Goal: Communication & Community: Answer question/provide support

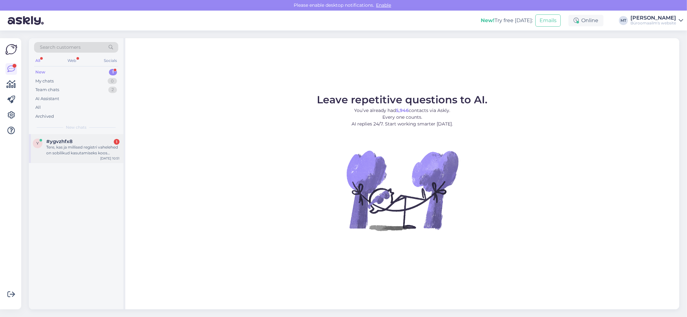
click at [67, 146] on div "Tere, kas ja millised registri vahelehed on sobilikud kasutamiseks koos köideta…" at bounding box center [82, 151] width 73 height 12
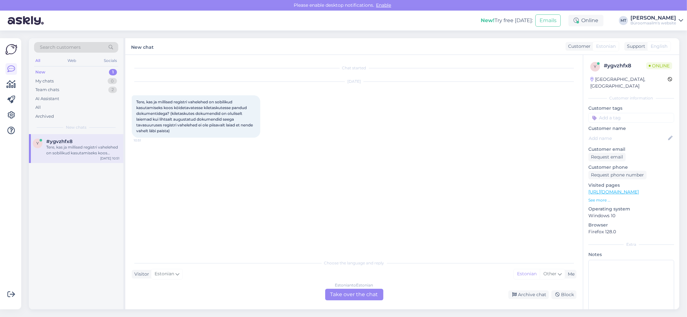
click at [354, 293] on div "Estonian to Estonian Take over the chat" at bounding box center [354, 295] width 58 height 12
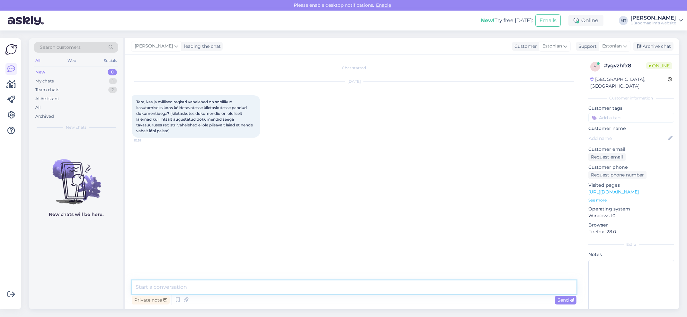
click at [187, 284] on textarea at bounding box center [354, 287] width 445 height 13
paste textarea "https://www.byroomaailm.ee/catalogsearch/result/?q=registrilehed+maxi"
type textarea "Tere. Sobivad https://www.byroomaailm.ee/catalogsearch/result/?q=registrilehed+…"
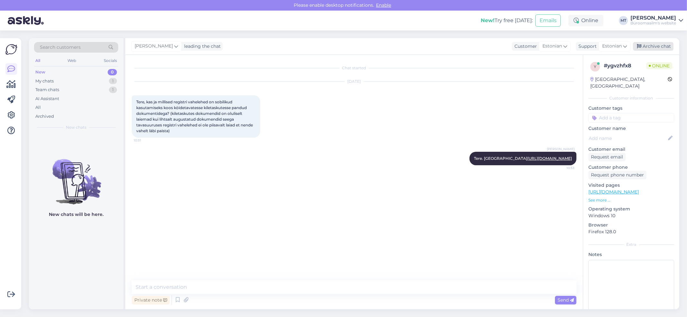
click at [650, 43] on div "Archive chat" at bounding box center [653, 46] width 40 height 9
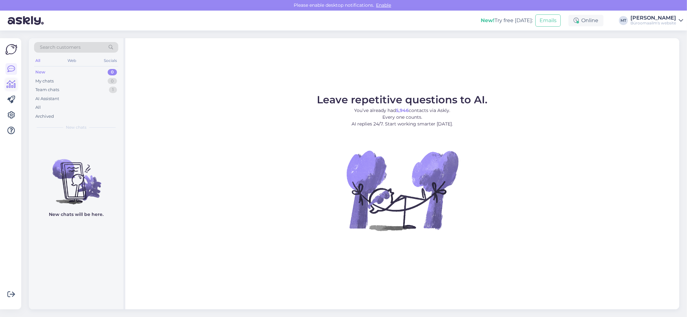
click at [11, 86] on icon at bounding box center [11, 85] width 9 height 8
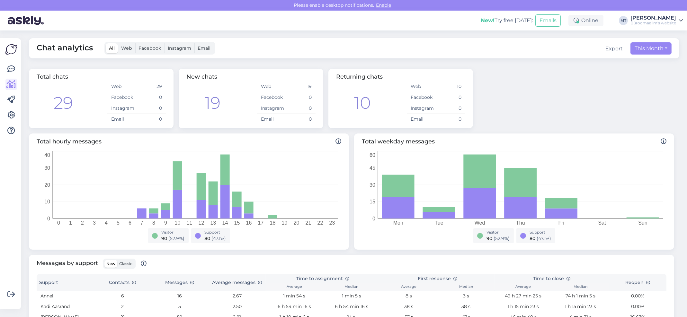
scroll to position [128, 0]
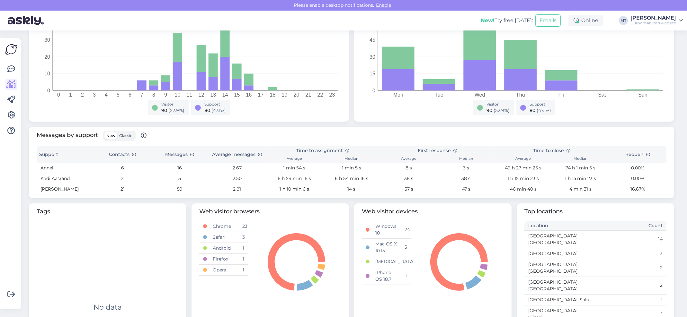
click at [128, 136] on span "Classic" at bounding box center [125, 135] width 13 height 5
click at [117, 132] on input "Classic" at bounding box center [117, 132] width 0 height 0
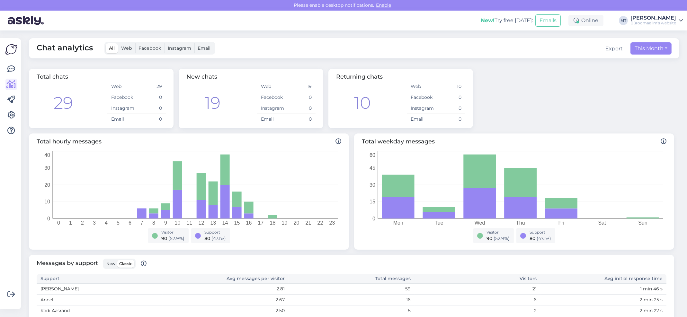
scroll to position [159, 0]
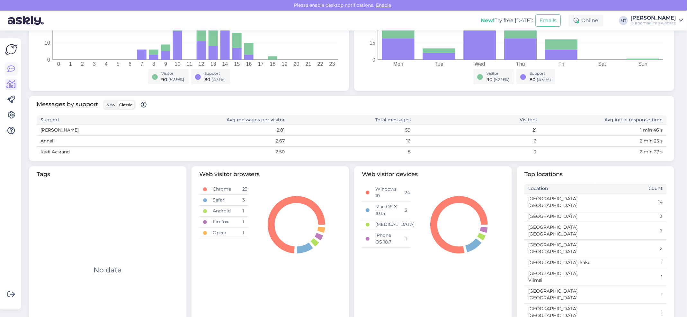
click at [9, 70] on icon at bounding box center [11, 69] width 8 height 8
